Goal: Check status: Check status

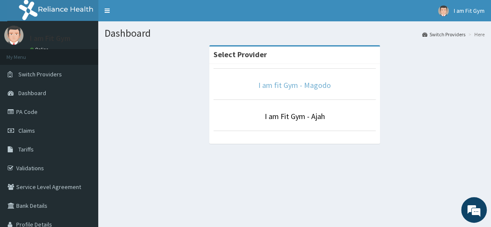
click at [304, 84] on link "I am fit Gym - Magodo" at bounding box center [294, 85] width 73 height 10
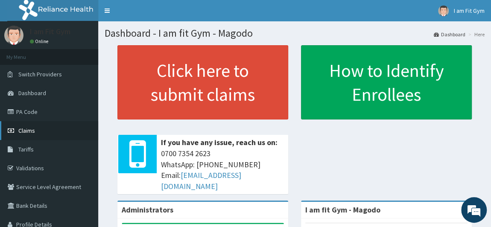
click at [27, 137] on link "Claims" at bounding box center [49, 130] width 98 height 19
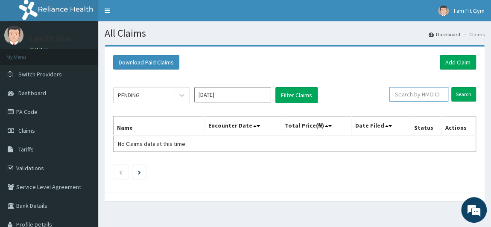
click at [424, 94] on input "text" at bounding box center [418, 94] width 59 height 15
type input "kud/10527/a"
click at [460, 96] on input "Search" at bounding box center [463, 94] width 25 height 15
